Goal: Find specific page/section: Find specific page/section

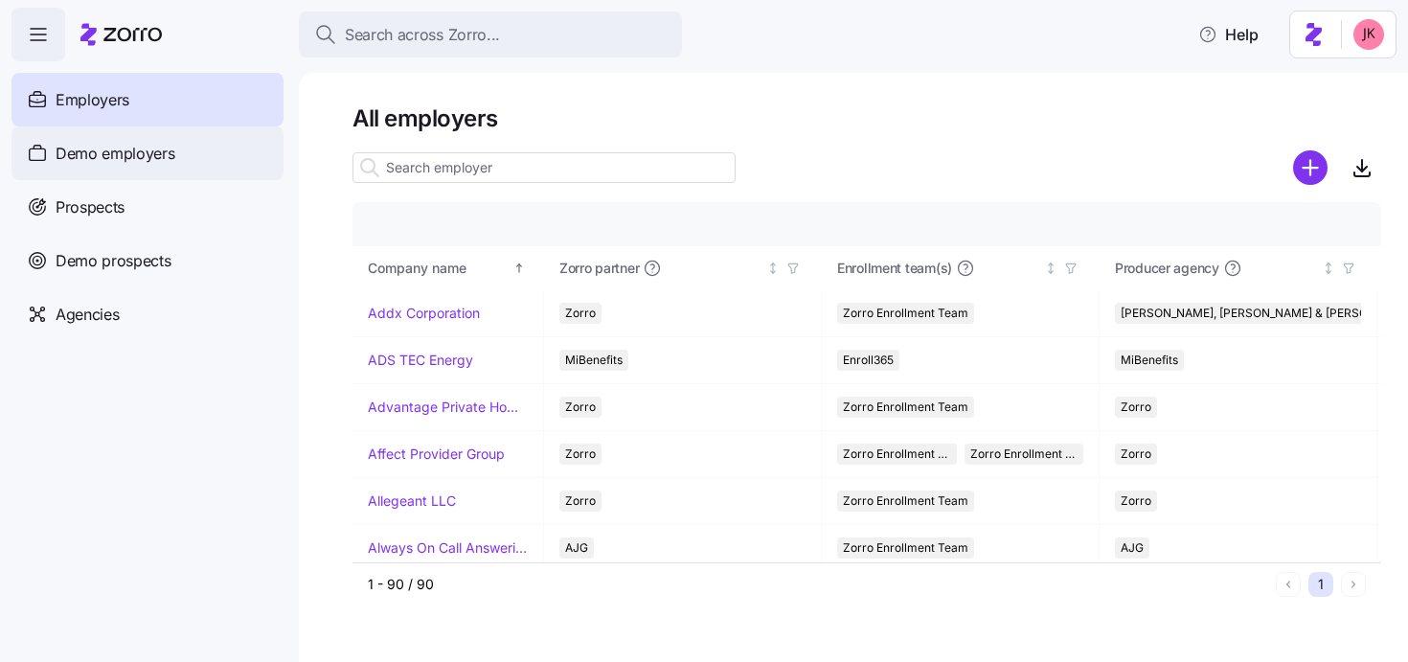
click at [91, 156] on span "Demo employers" at bounding box center [116, 154] width 120 height 24
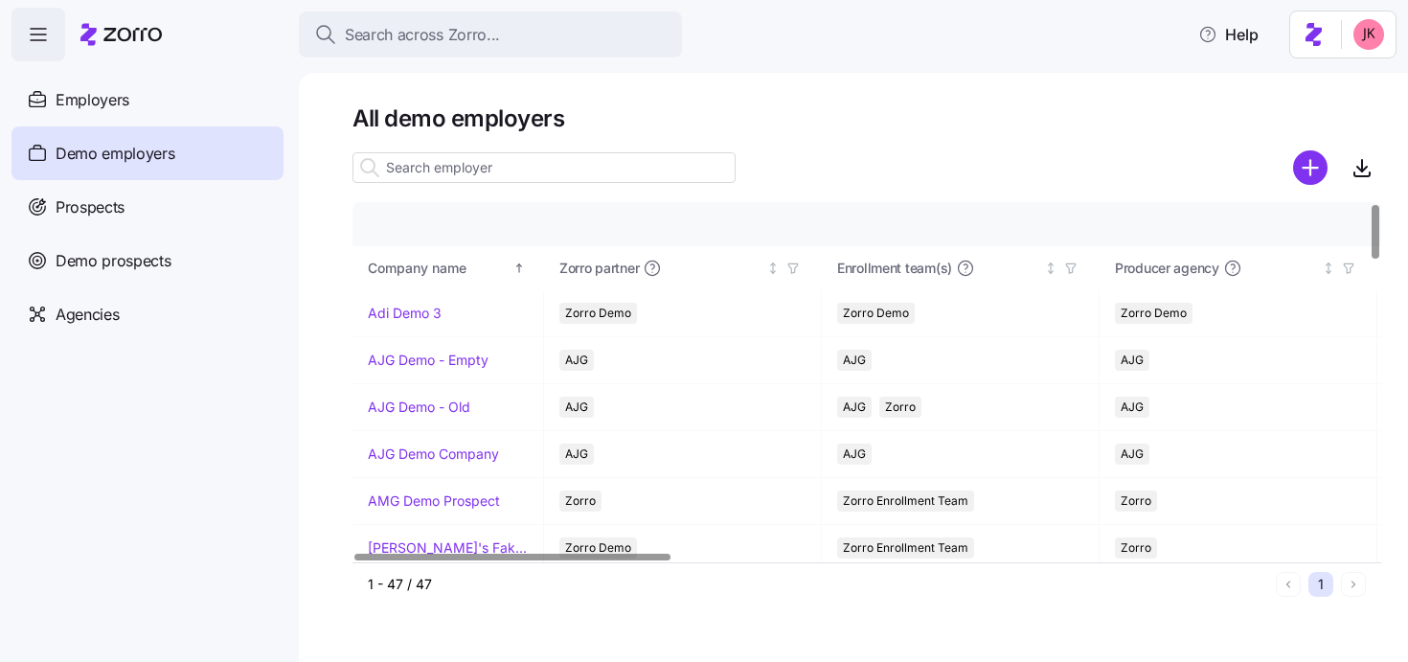
click at [444, 169] on input at bounding box center [544, 167] width 383 height 31
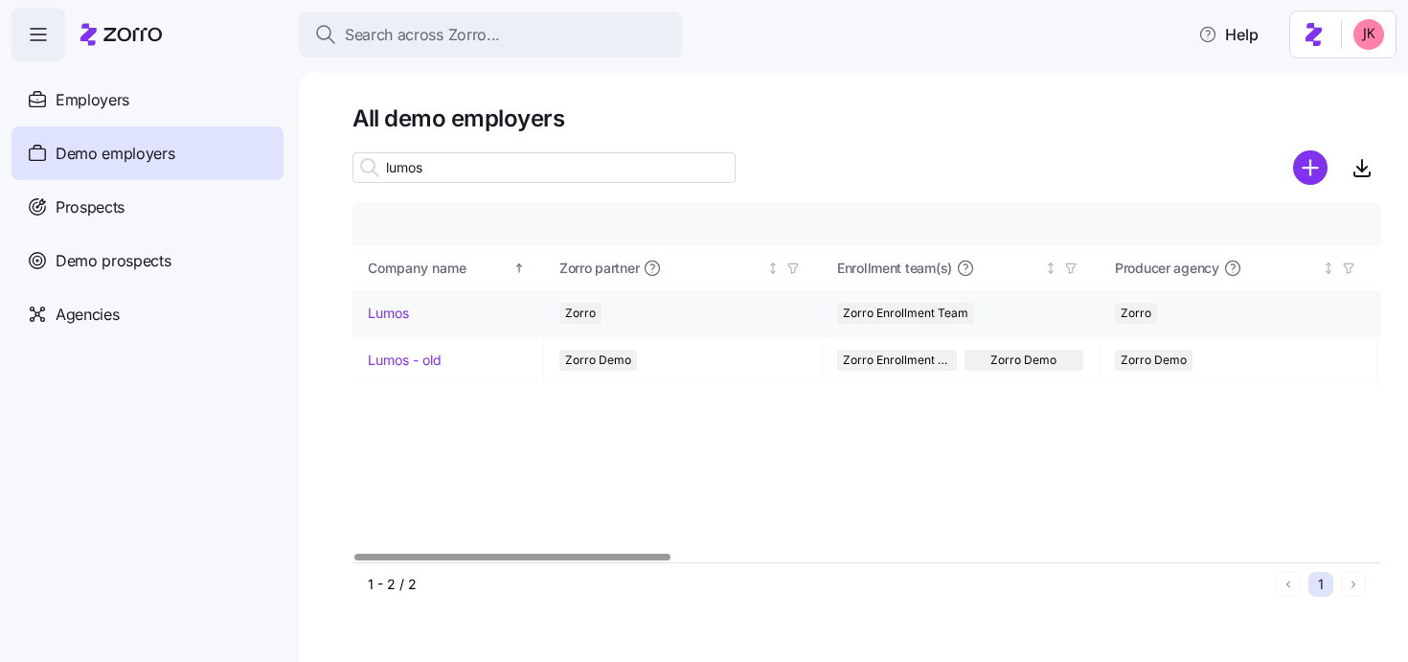
type input "lumos"
click at [400, 316] on link "Lumos" at bounding box center [388, 313] width 41 height 19
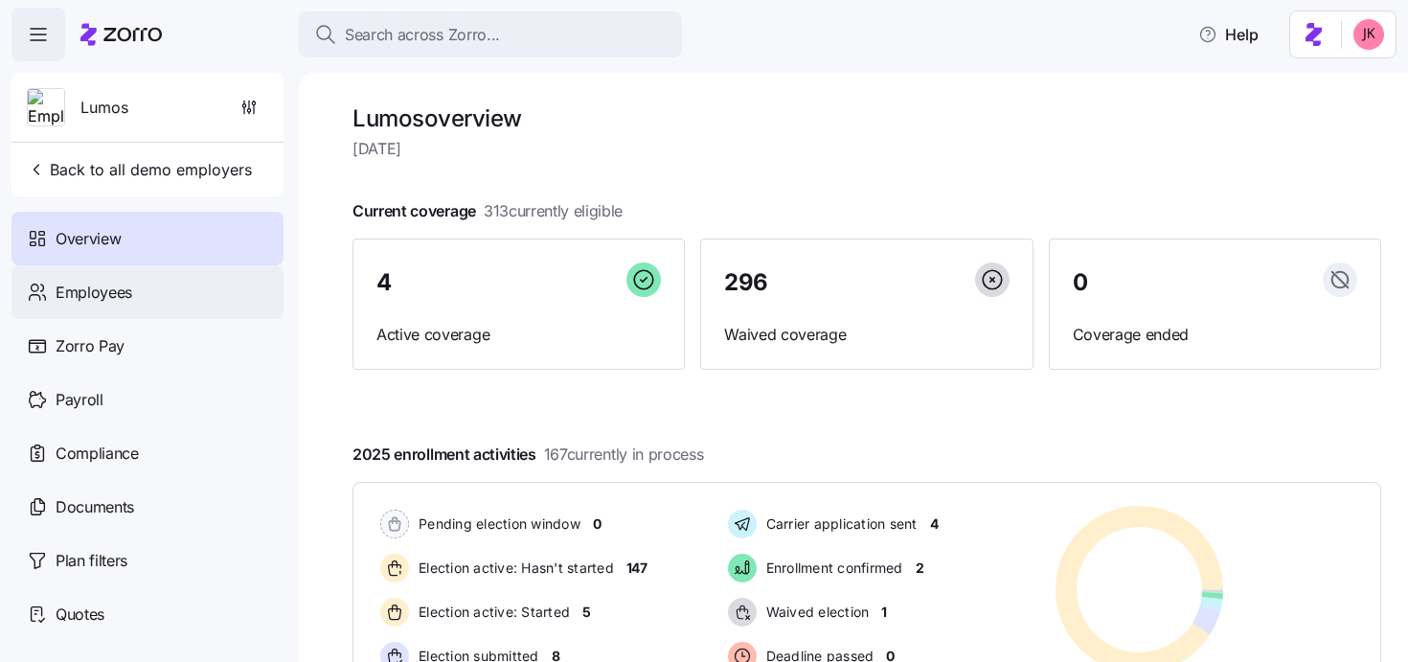
click at [183, 289] on div "Employees" at bounding box center [147, 292] width 272 height 54
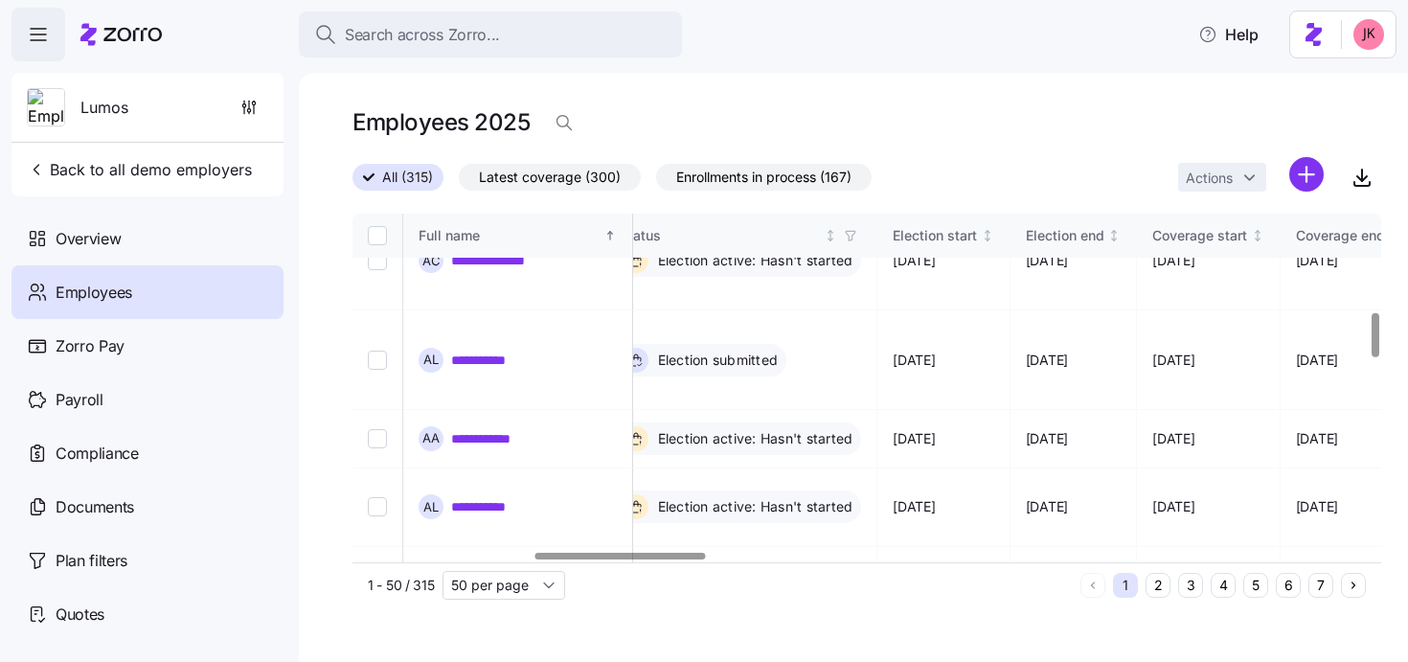
scroll to position [779, 987]
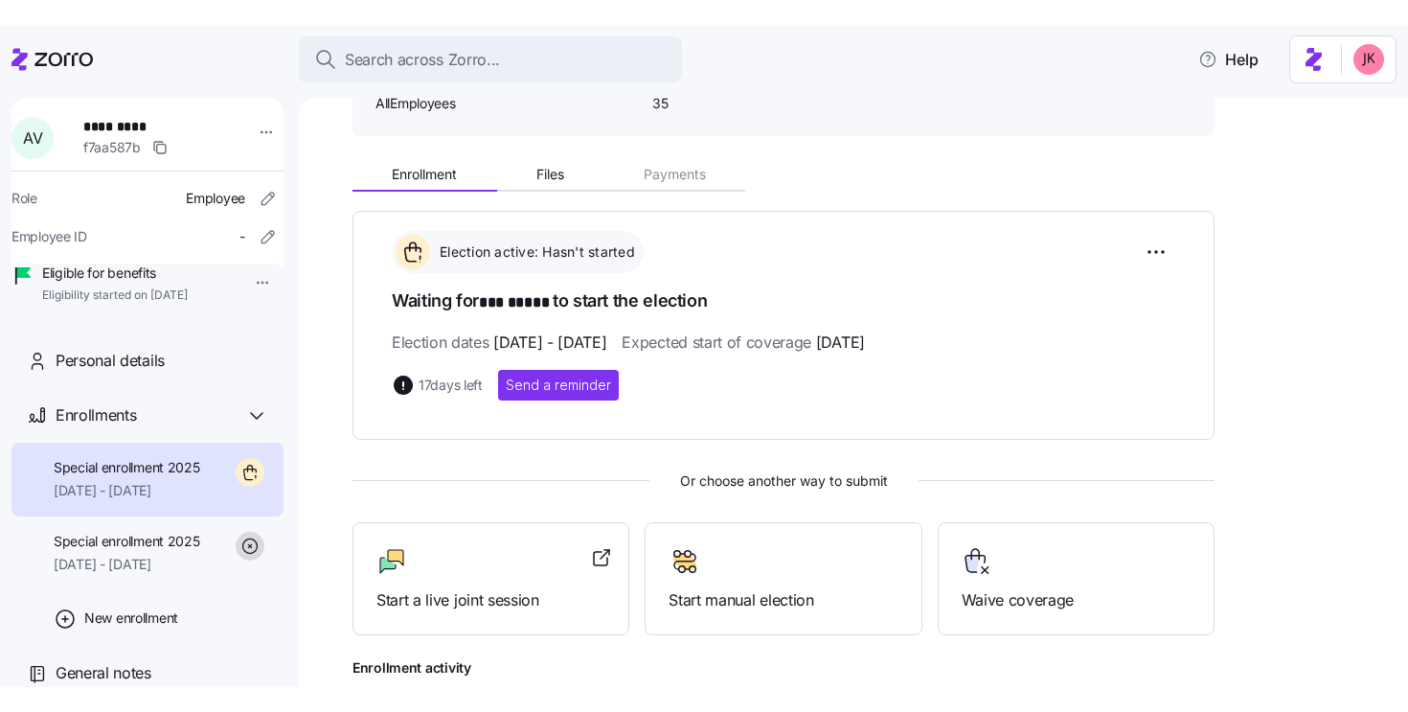
scroll to position [265, 0]
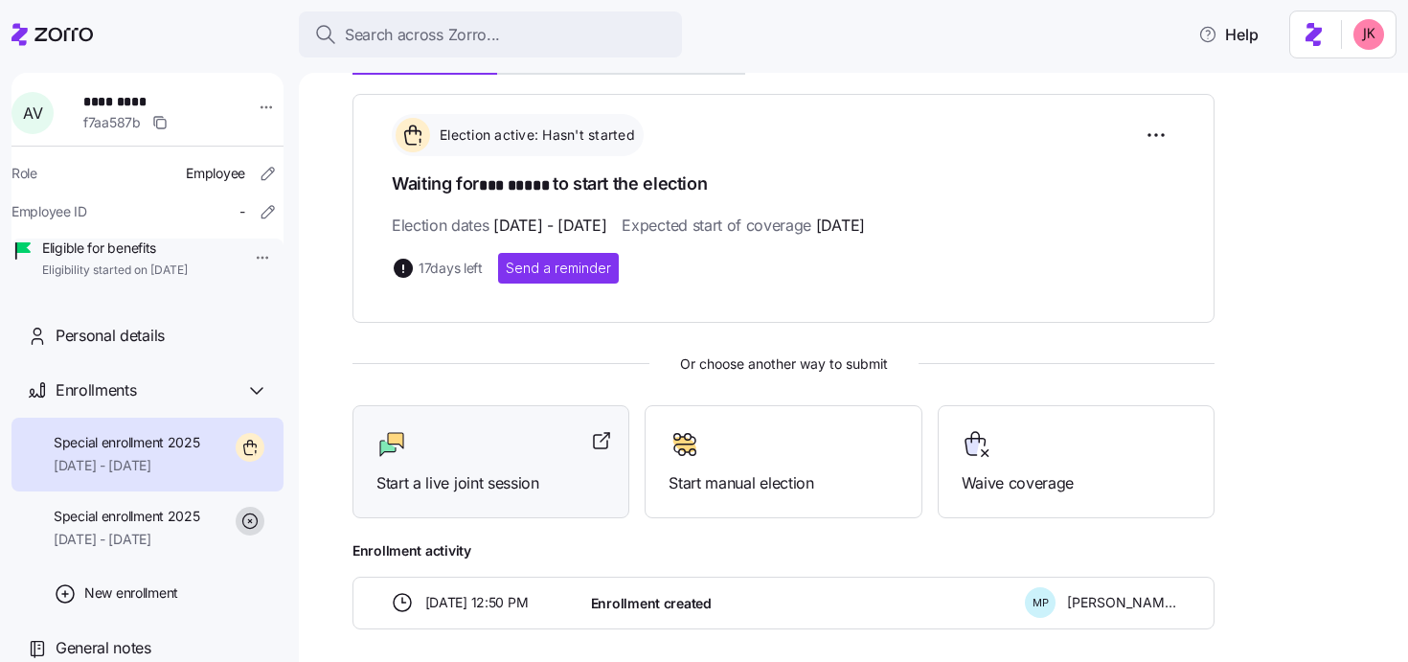
click at [532, 453] on div at bounding box center [490, 444] width 229 height 31
